Goal: Entertainment & Leisure: Consume media (video, audio)

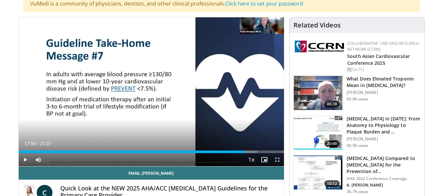
click at [25, 160] on span "Video Player" at bounding box center [25, 160] width 13 height 13
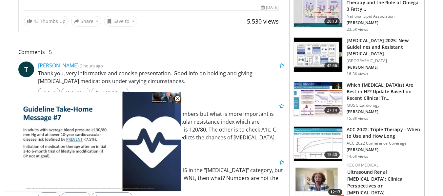
scroll to position [255, 0]
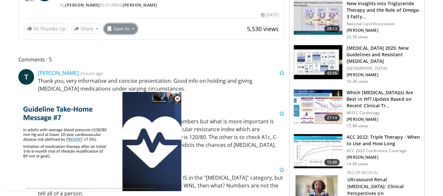
click at [132, 29] on button "Save to" at bounding box center [120, 29] width 33 height 10
click at [131, 40] on span "Add to Favorites" at bounding box center [132, 42] width 40 height 7
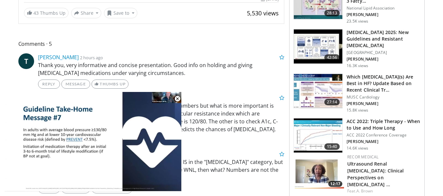
scroll to position [233, 0]
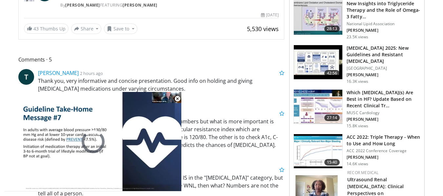
drag, startPoint x: 442, startPoint y: 65, endPoint x: 448, endPoint y: 34, distance: 31.3
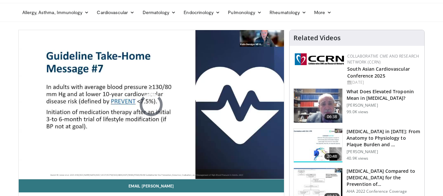
scroll to position [19, 0]
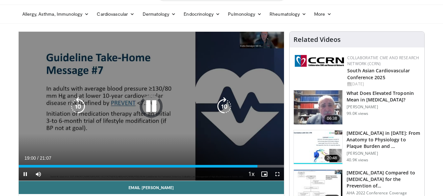
drag, startPoint x: 204, startPoint y: 71, endPoint x: 188, endPoint y: 57, distance: 21.0
click at [188, 57] on div "10 seconds Tap to unmute" at bounding box center [152, 106] width 266 height 149
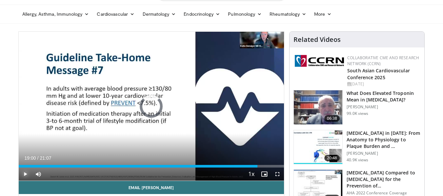
click at [25, 174] on span "Video Player" at bounding box center [25, 174] width 13 height 13
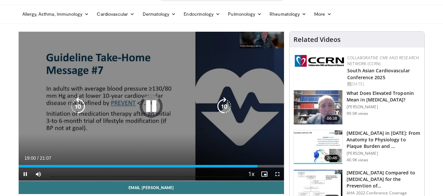
click at [74, 138] on div "10 seconds Tap to unmute" at bounding box center [152, 106] width 266 height 149
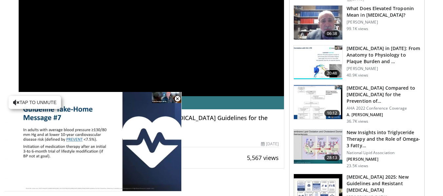
scroll to position [135, 0]
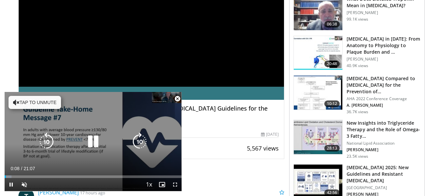
click at [26, 100] on button "Tap to unmute" at bounding box center [35, 102] width 52 height 13
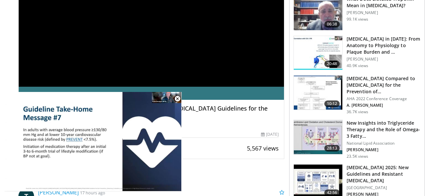
click at [145, 68] on div "**********" at bounding box center [152, 12] width 266 height 150
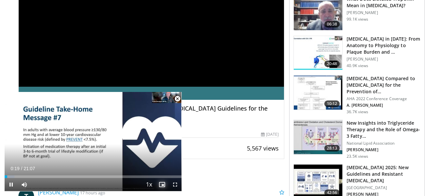
click at [164, 184] on span "Video Player" at bounding box center [161, 184] width 13 height 13
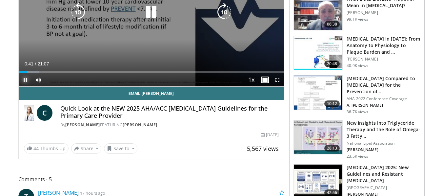
drag, startPoint x: 20, startPoint y: 74, endPoint x: 260, endPoint y: 69, distance: 239.8
click at [260, 73] on div "Current Time 0:41 / Duration 21:07 Pause Skip Backward Skip Forward Mute 79% Lo…" at bounding box center [152, 79] width 266 height 13
click at [208, 44] on div "10 seconds Tap to unmute" at bounding box center [152, 11] width 266 height 149
click at [148, 20] on icon "Video Player" at bounding box center [151, 12] width 18 height 18
click at [150, 11] on icon "Video Player" at bounding box center [151, 12] width 18 height 18
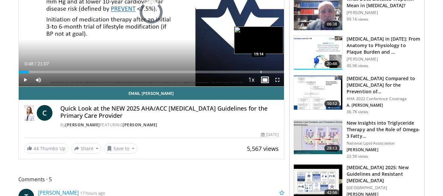
drag, startPoint x: 27, startPoint y: 73, endPoint x: 261, endPoint y: 68, distance: 233.6
click at [261, 68] on div "Loaded : 0.00% 19:12 19:14" at bounding box center [152, 70] width 266 height 6
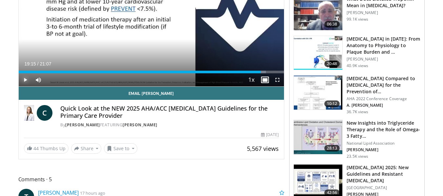
click at [23, 78] on span "Video Player" at bounding box center [25, 79] width 13 height 13
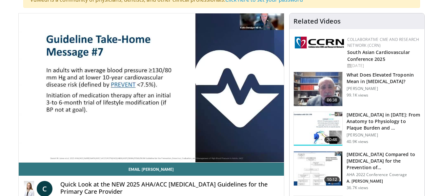
scroll to position [46, 0]
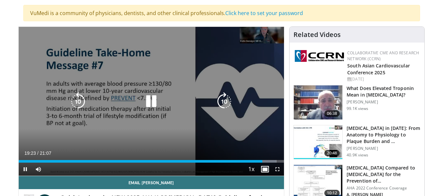
click at [128, 49] on div "10 seconds Tap to unmute" at bounding box center [152, 101] width 266 height 149
click at [148, 103] on icon "Video Player" at bounding box center [151, 102] width 18 height 18
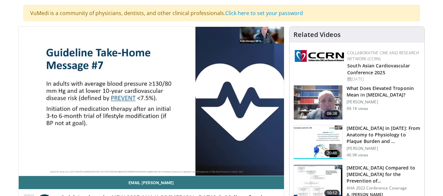
click at [264, 168] on div "10 seconds Tap to unmute" at bounding box center [152, 101] width 266 height 149
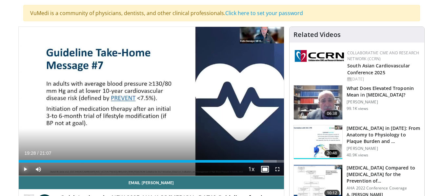
click at [22, 170] on span "Video Player" at bounding box center [25, 169] width 13 height 13
